Goal: Task Accomplishment & Management: Manage account settings

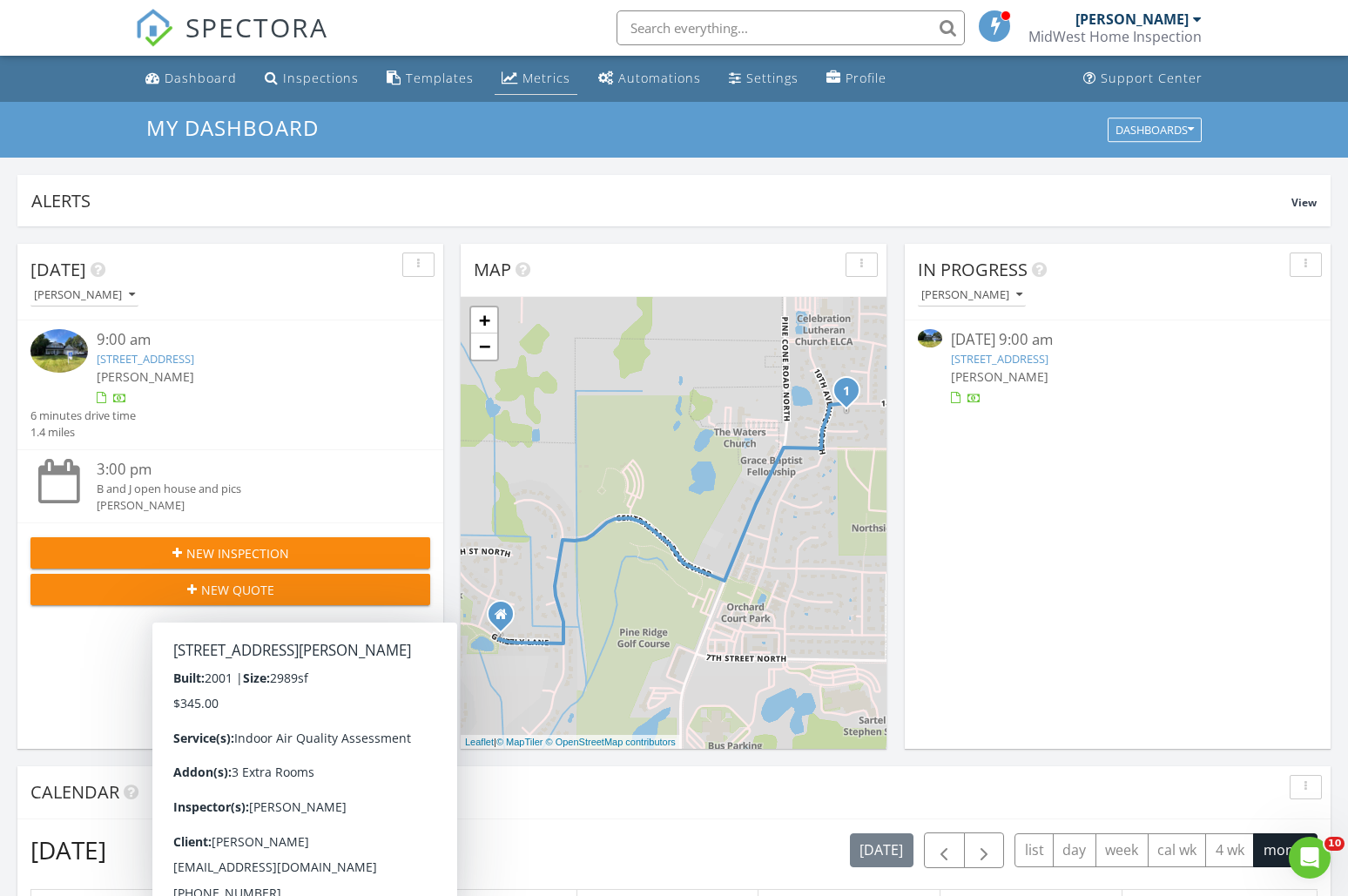
click at [533, 83] on div "Metrics" at bounding box center [546, 78] width 48 height 17
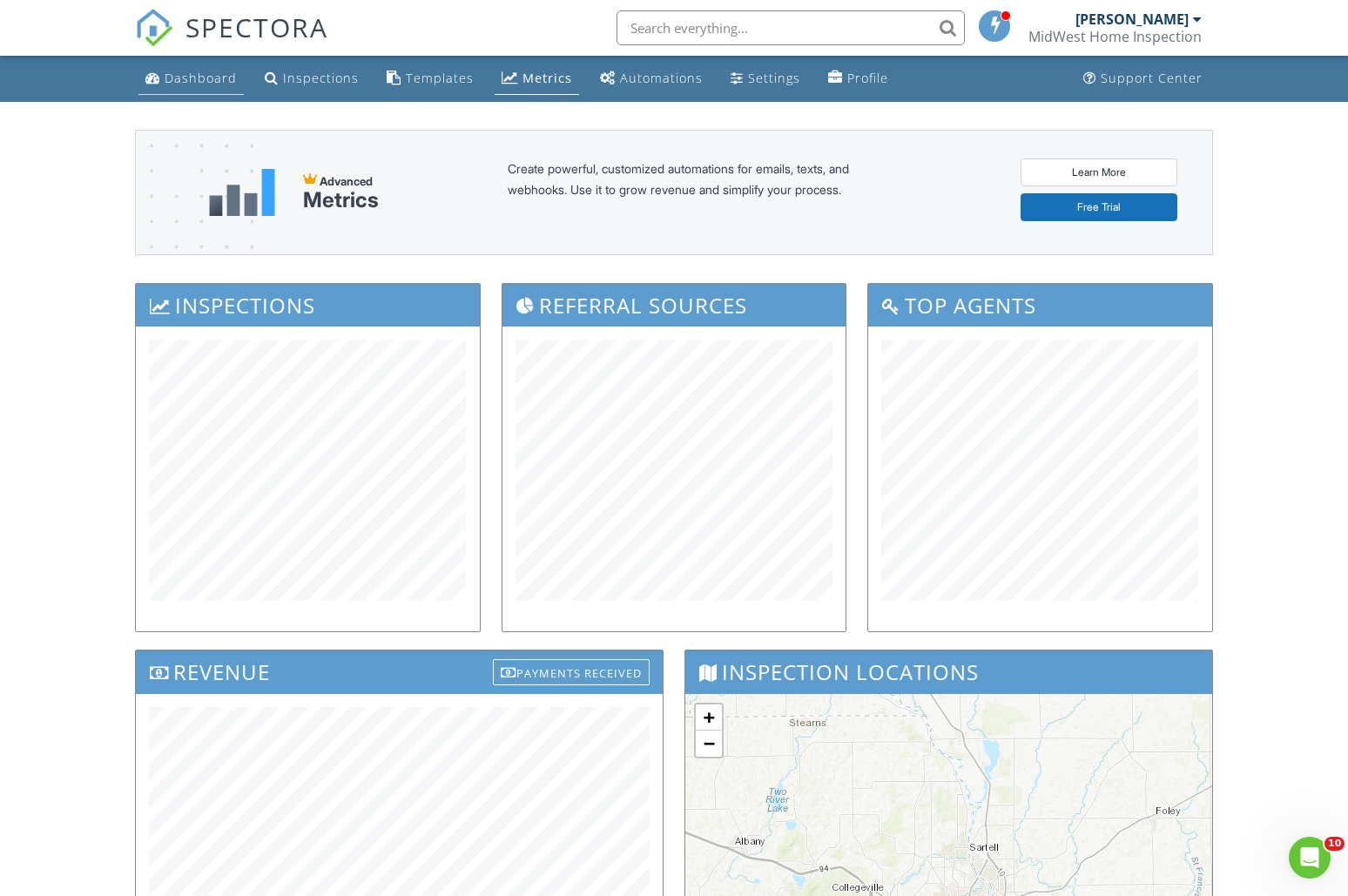
click at [201, 75] on div "Dashboard" at bounding box center [201, 78] width 72 height 17
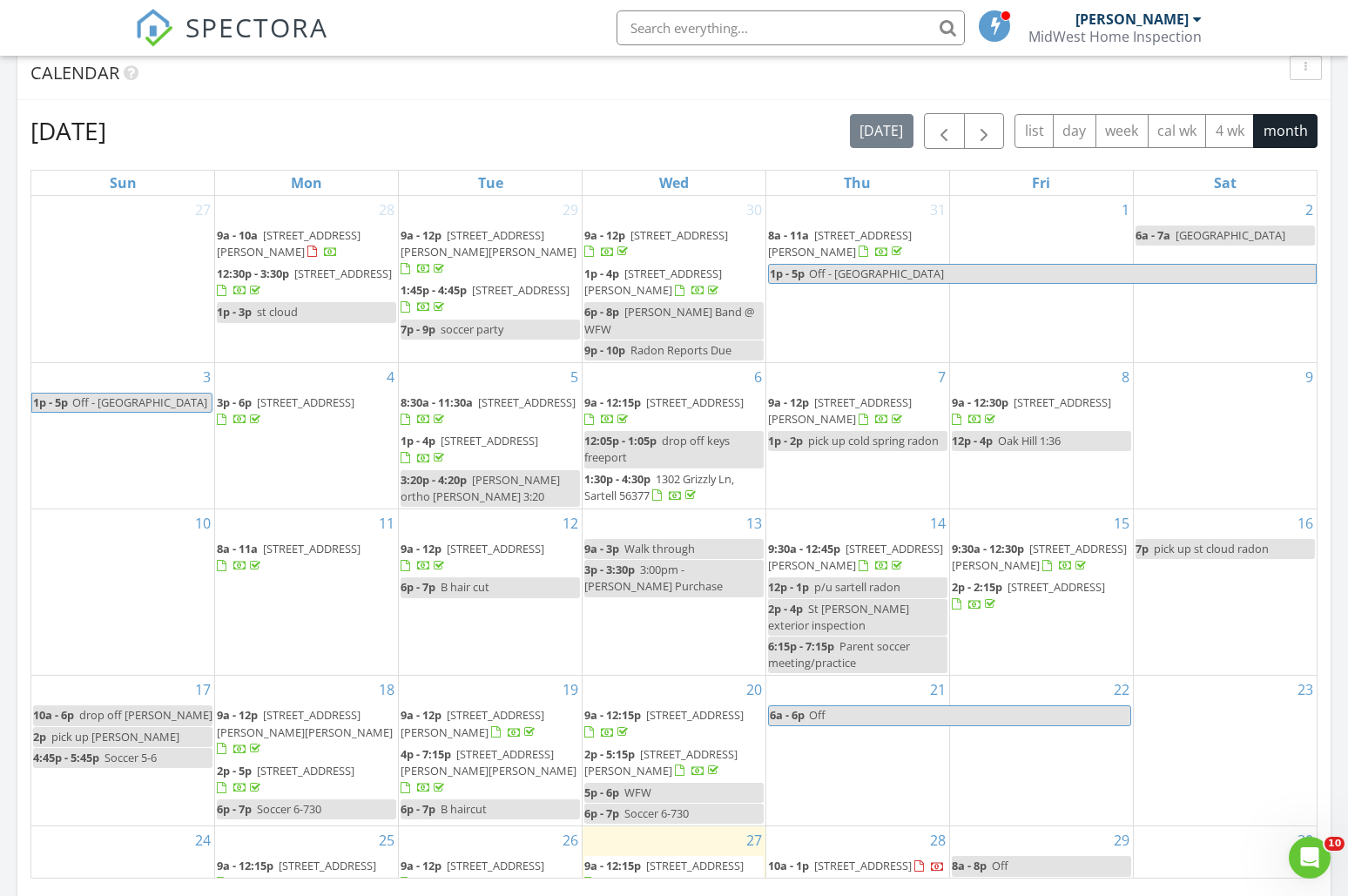
scroll to position [129, 0]
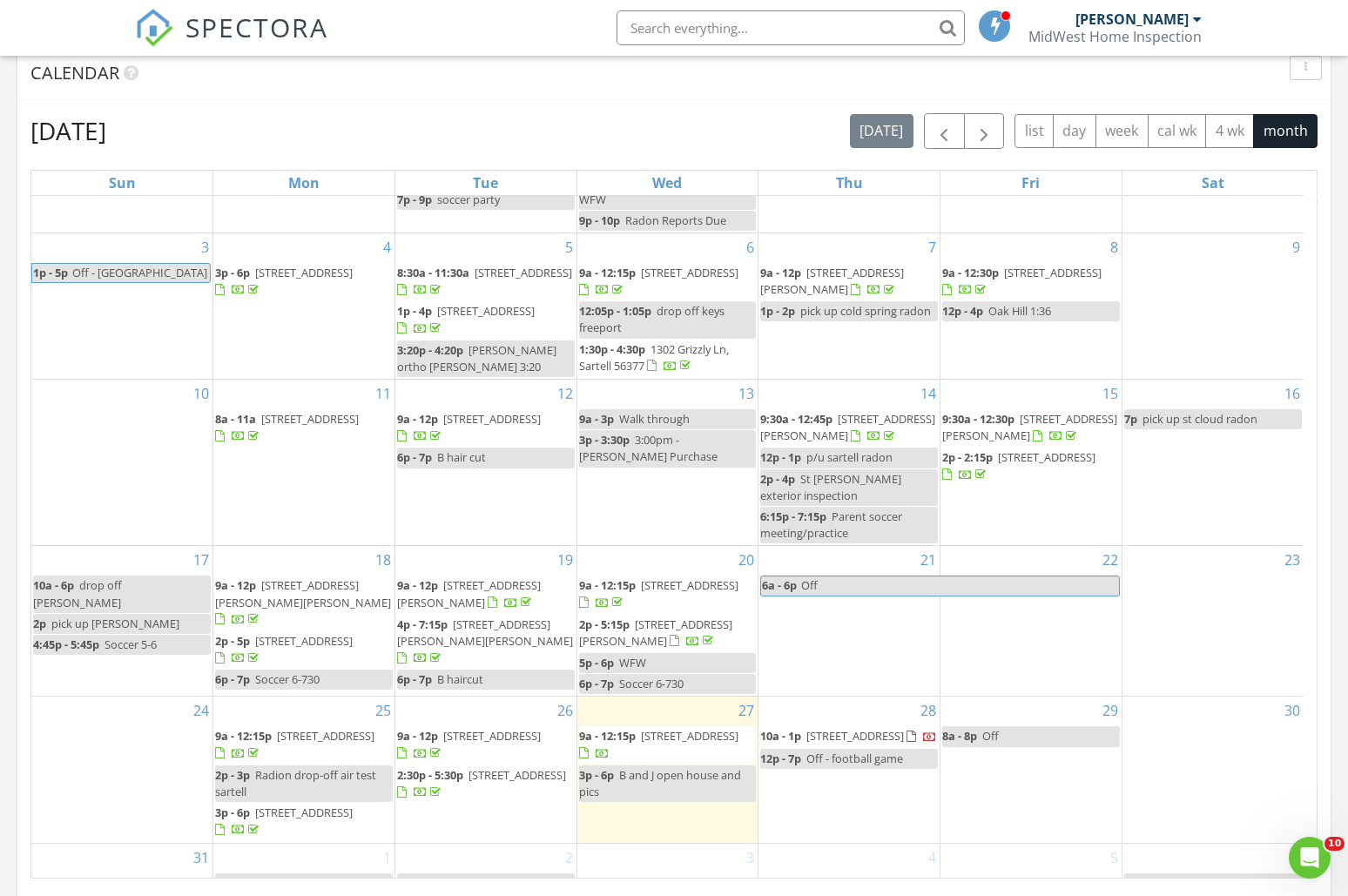
click at [678, 729] on span "[STREET_ADDRESS]" at bounding box center [690, 736] width 98 height 16
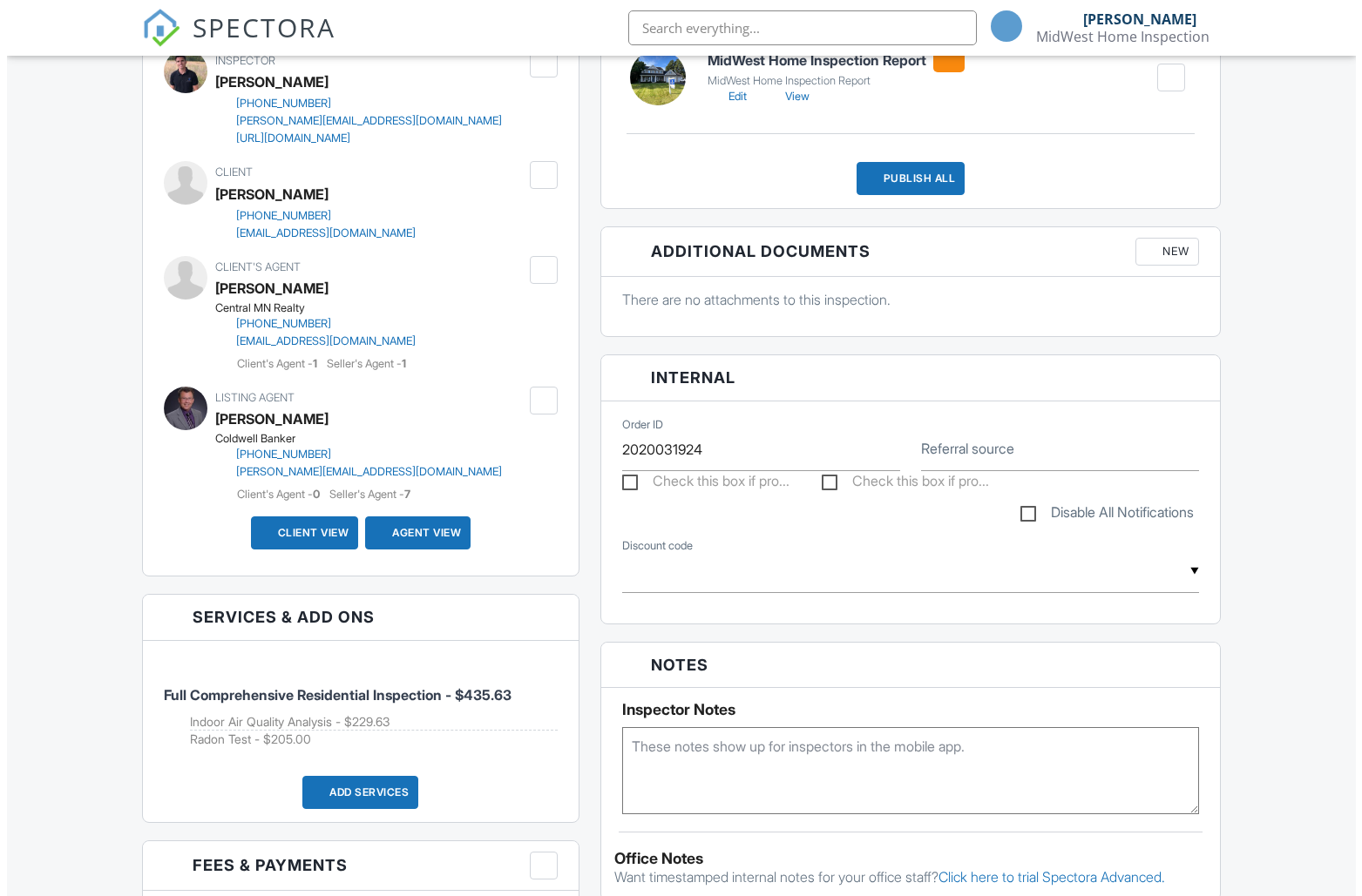
scroll to position [676, 0]
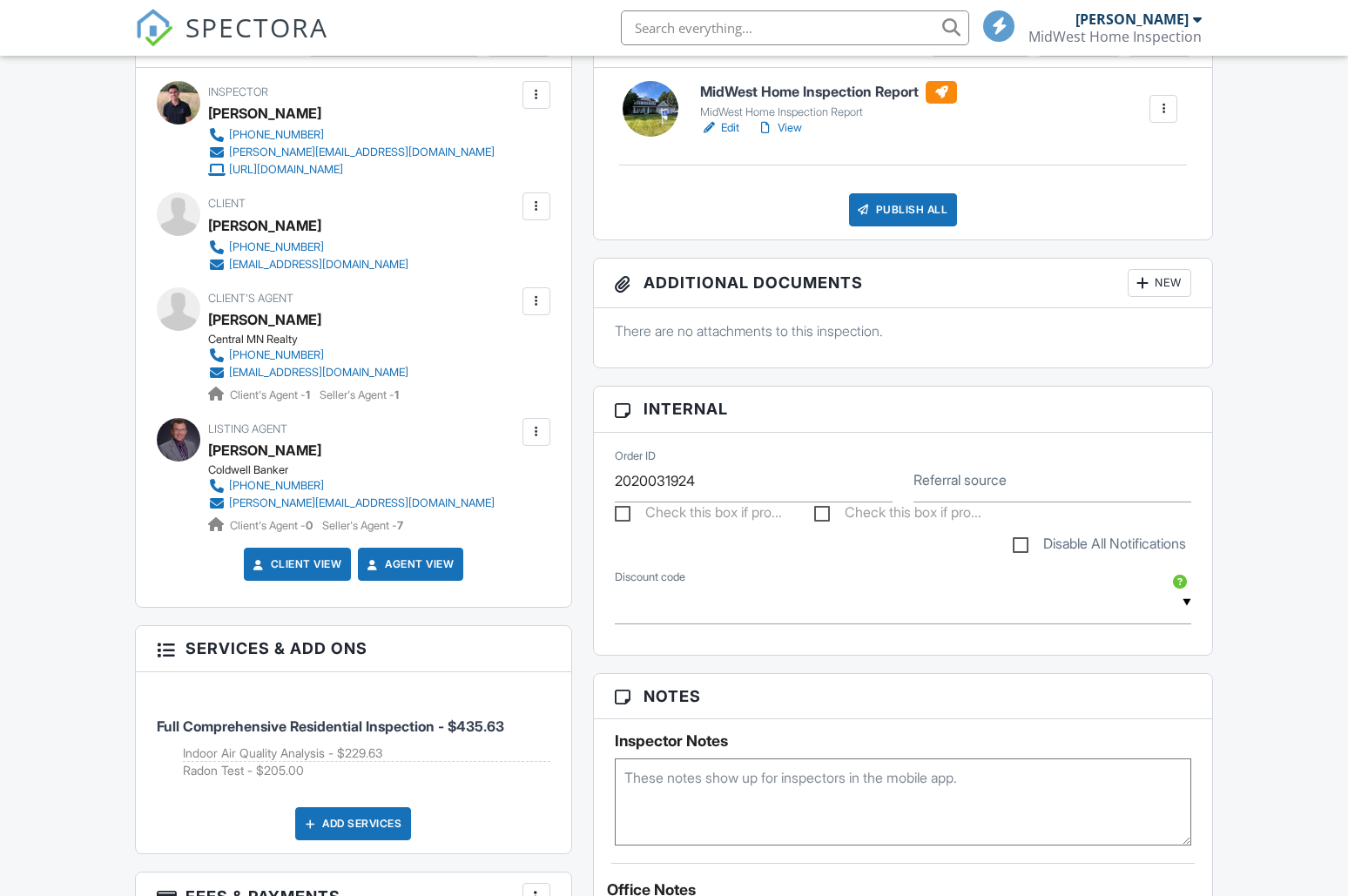
click at [541, 307] on div at bounding box center [536, 301] width 18 height 18
click at [406, 490] on li "Remove" at bounding box center [443, 485] width 194 height 43
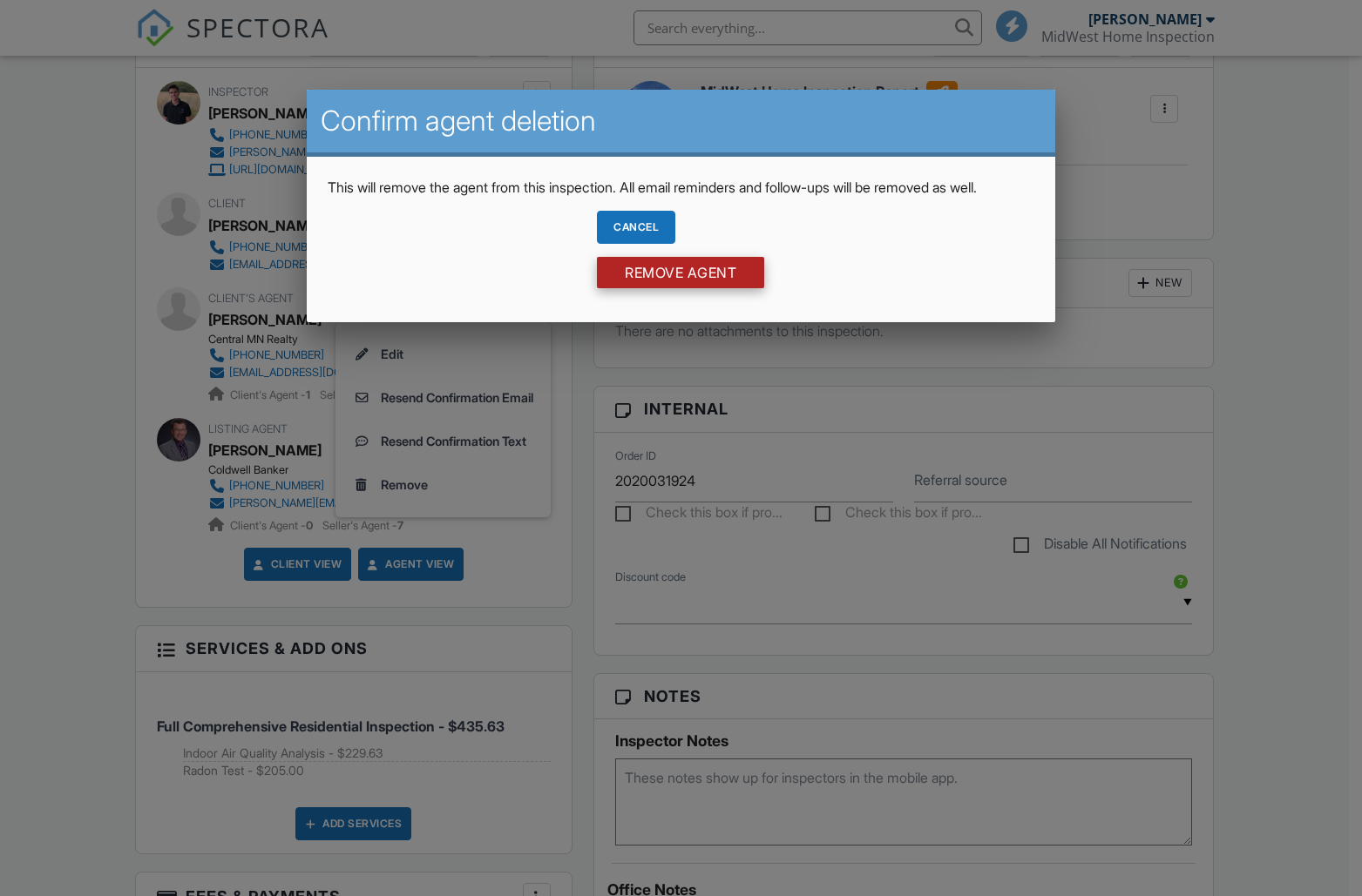
click at [684, 281] on input "Remove Agent" at bounding box center [680, 273] width 167 height 31
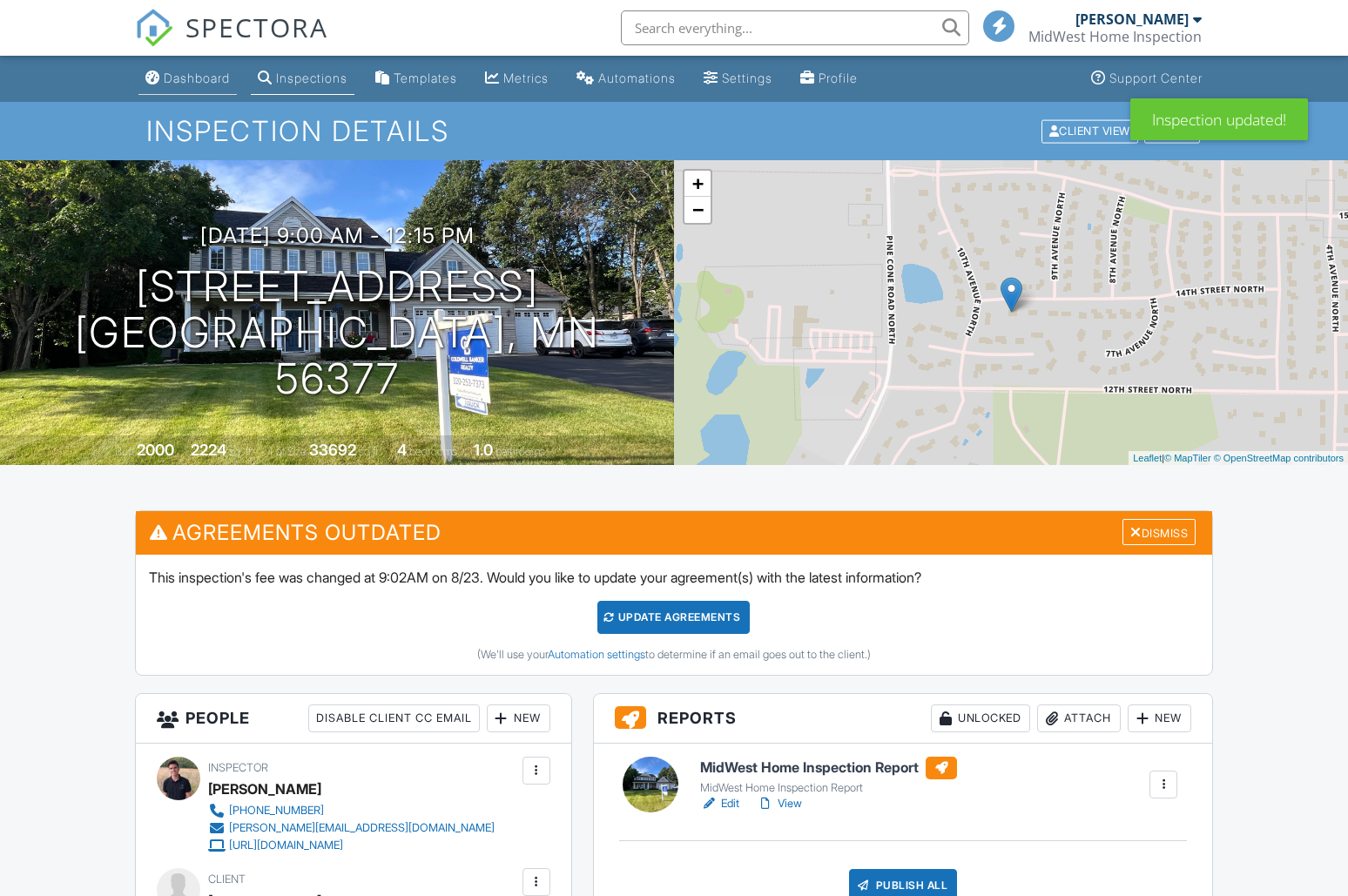
click at [192, 83] on div "Dashboard" at bounding box center [197, 78] width 67 height 15
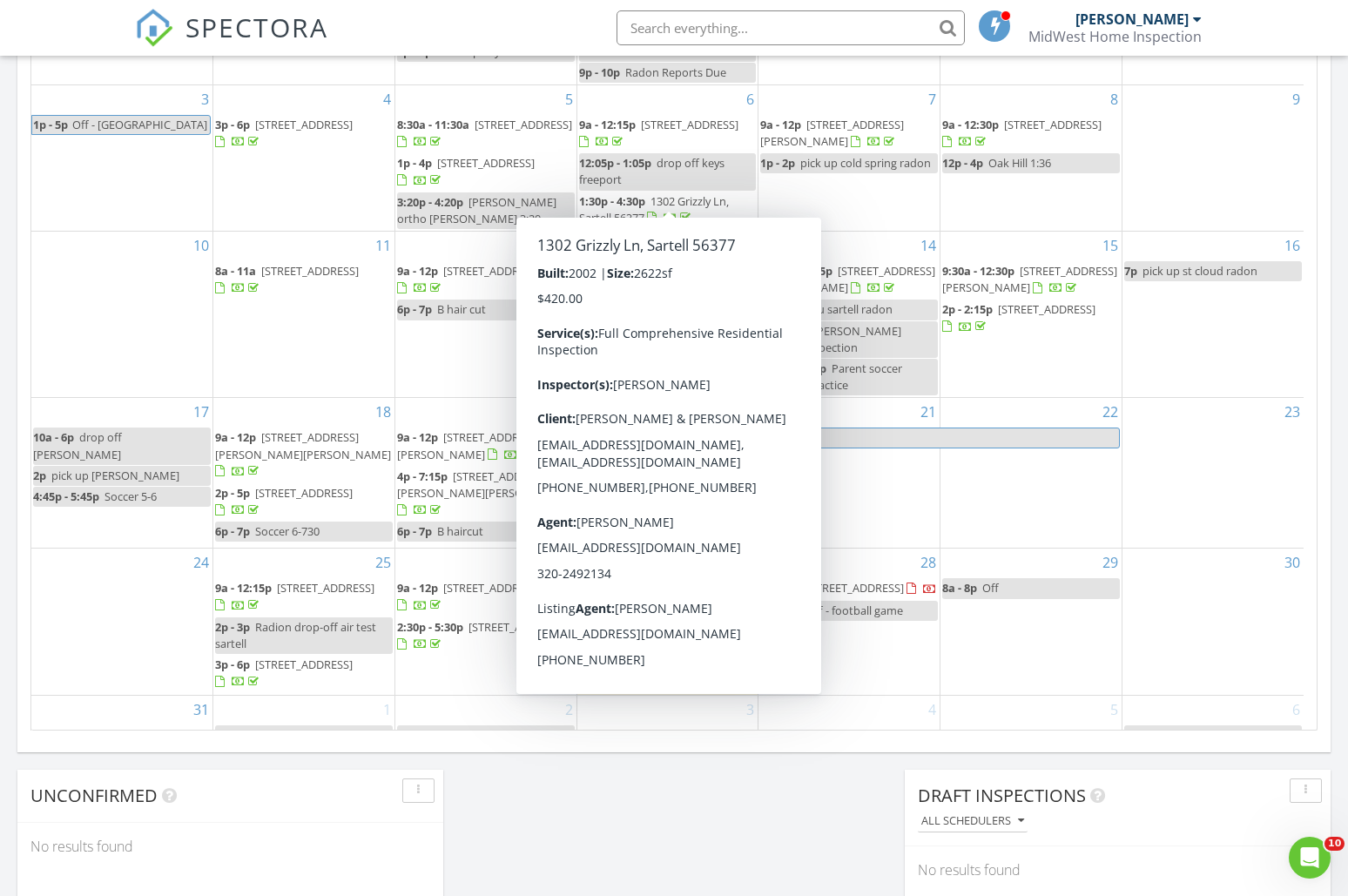
scroll to position [928, 0]
